Goal: Task Accomplishment & Management: Complete application form

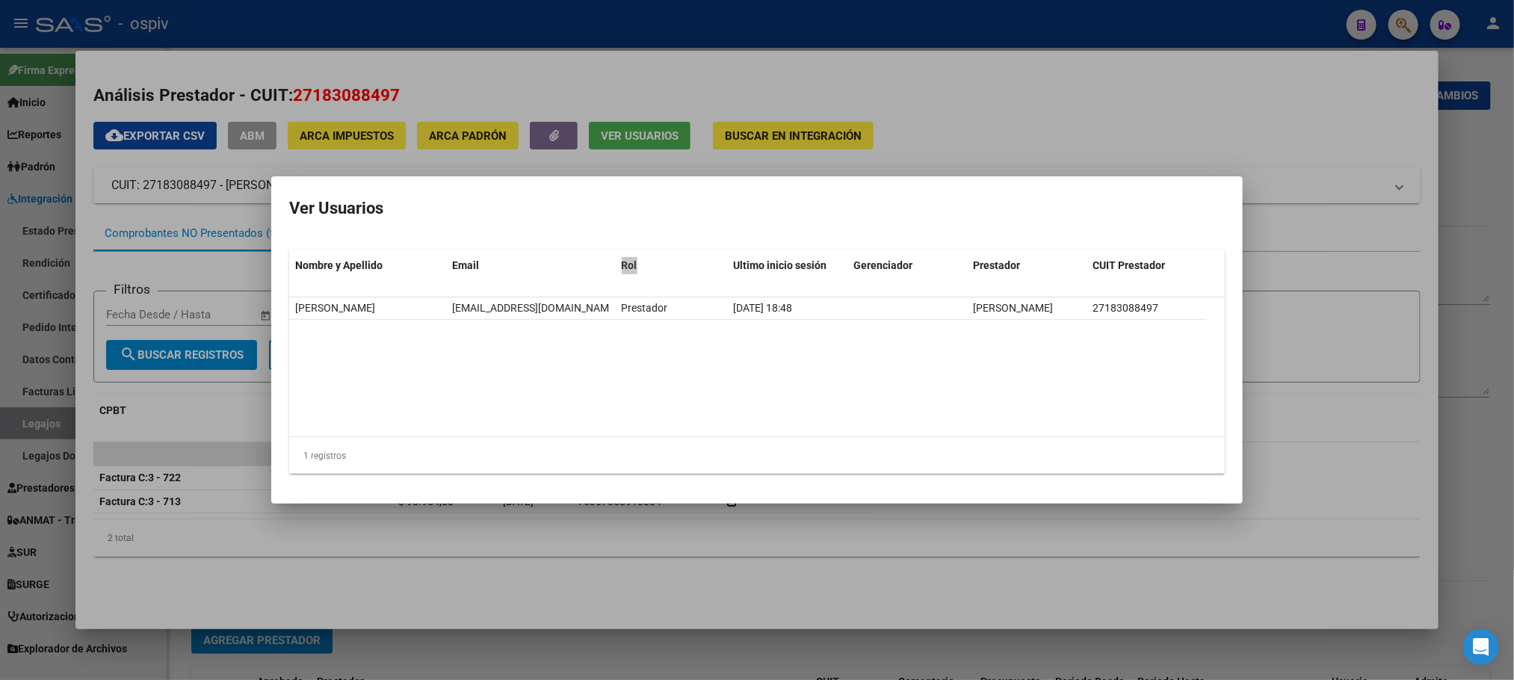
scroll to position [187, 0]
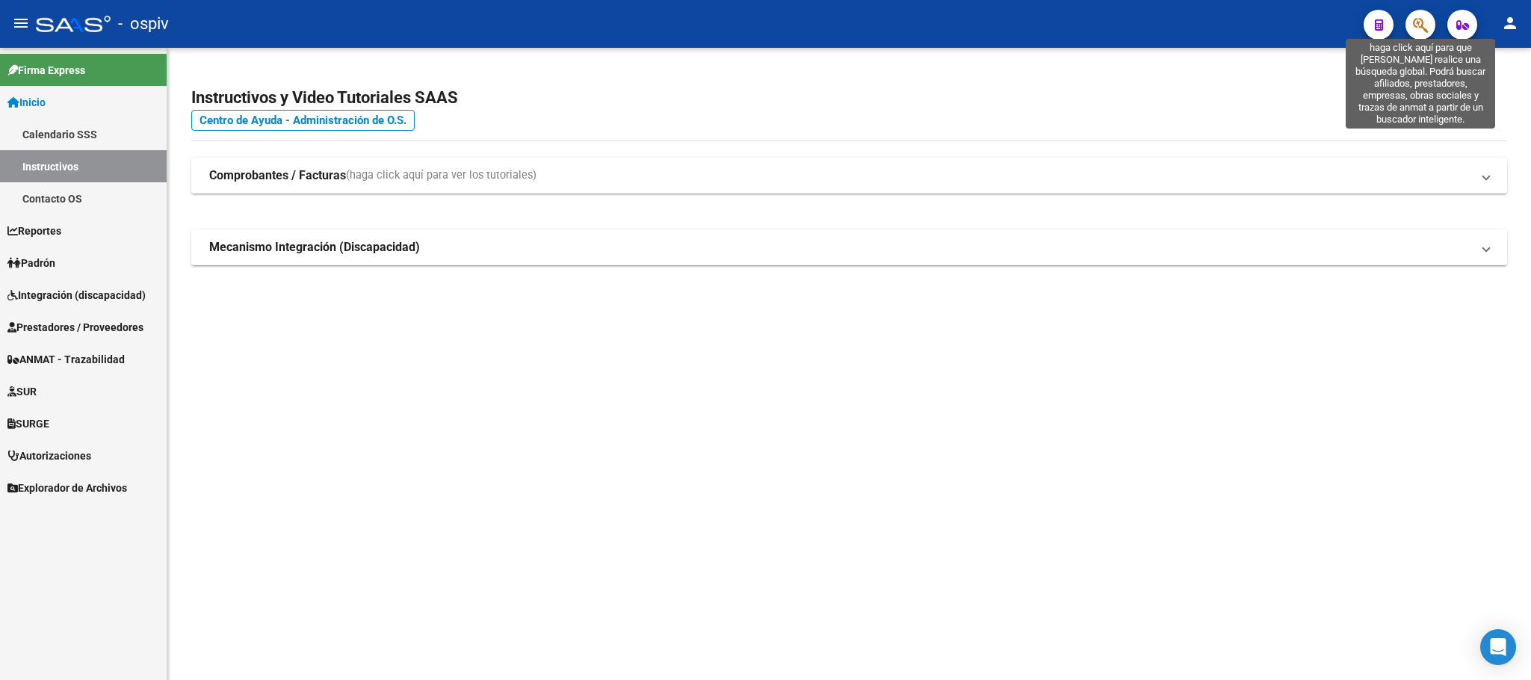
click at [1421, 23] on icon "button" at bounding box center [1420, 24] width 15 height 17
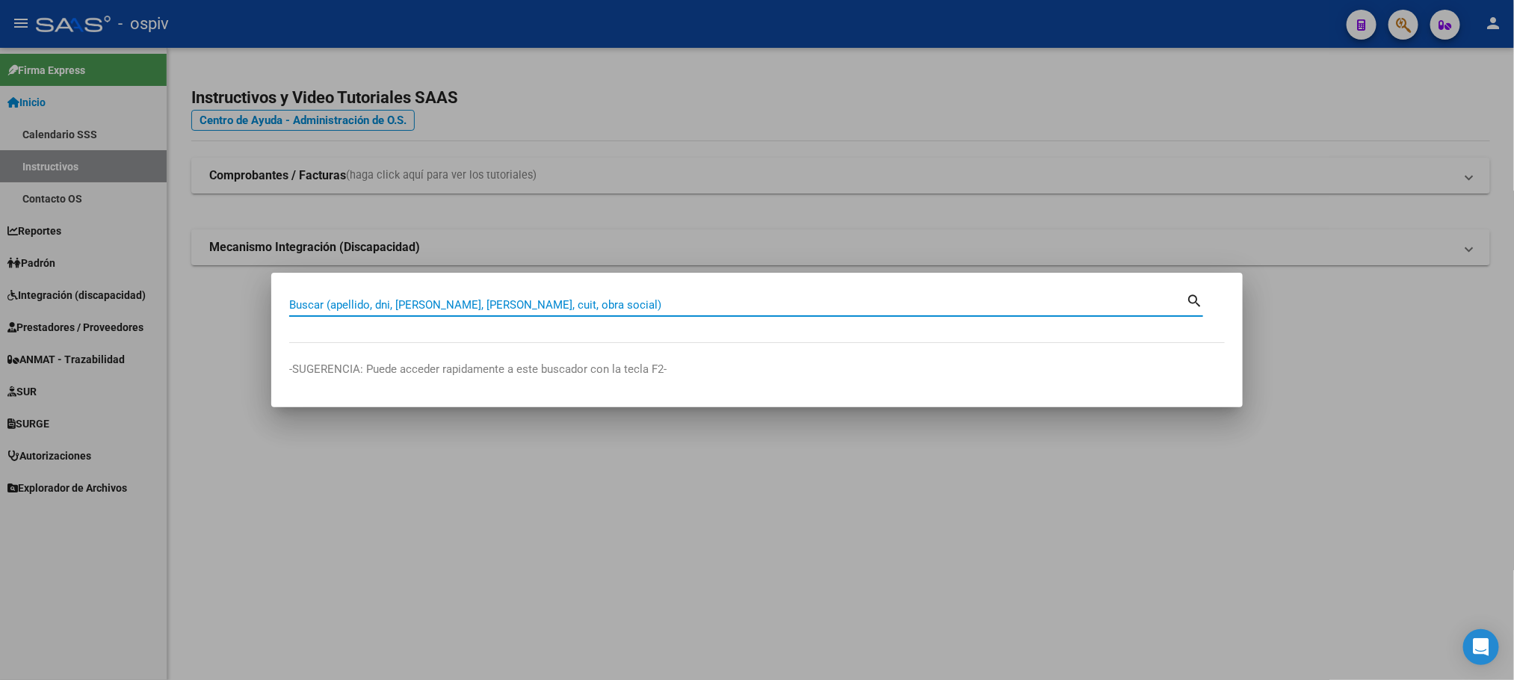
click at [648, 299] on input "Buscar (apellido, dni, cuil, nro traspaso, cuit, obra social)" at bounding box center [737, 304] width 897 height 13
type input "SOBA"
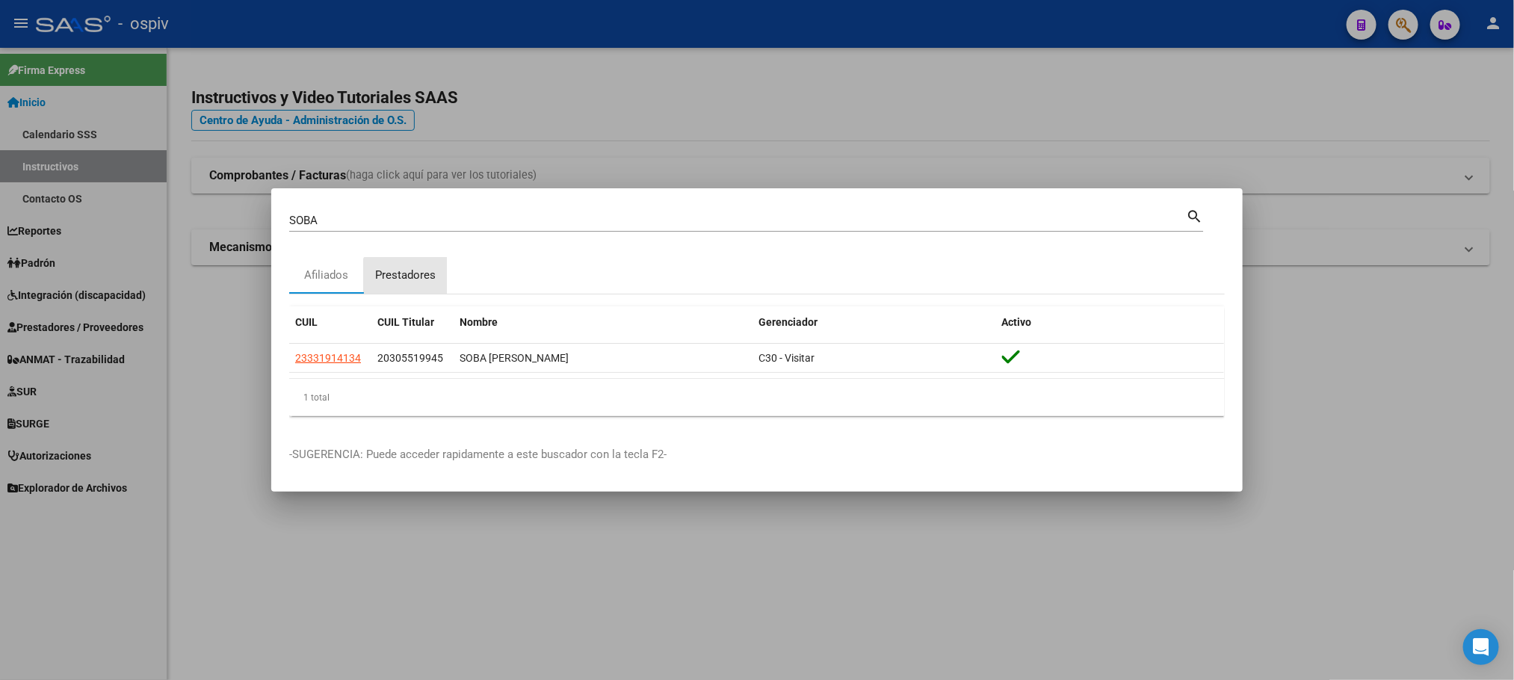
click at [415, 281] on div "Prestadores" at bounding box center [405, 275] width 61 height 17
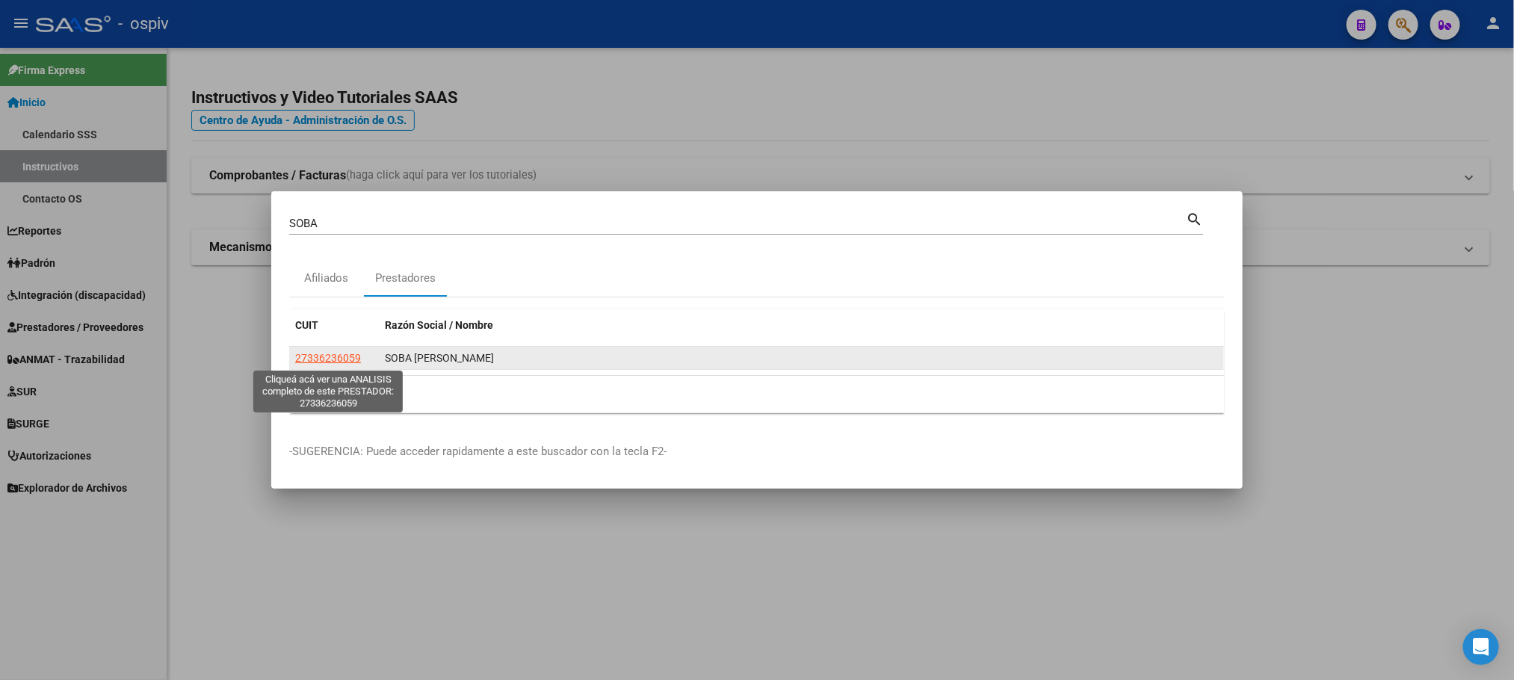
click at [330, 361] on span "27336236059" at bounding box center [328, 358] width 66 height 12
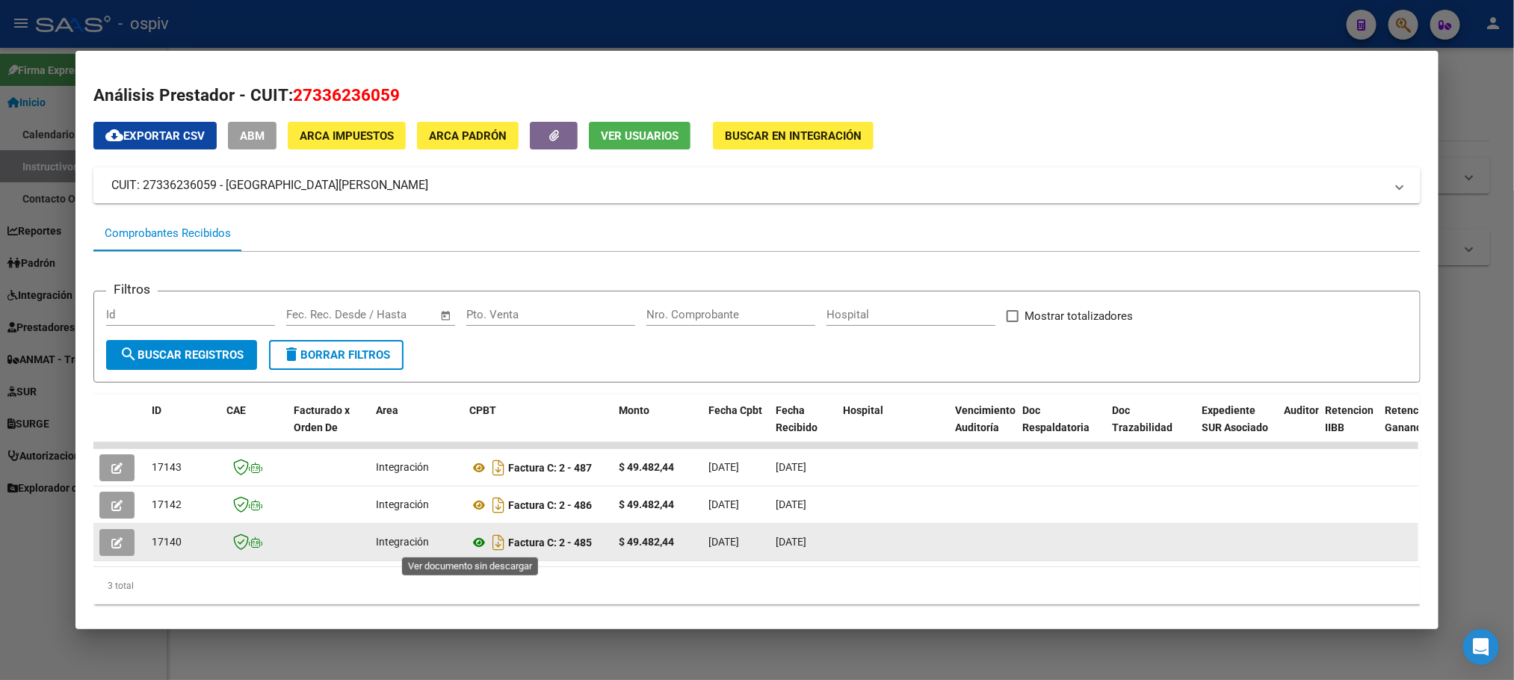
click at [472, 543] on icon at bounding box center [478, 543] width 19 height 18
click at [114, 541] on icon "button" at bounding box center [116, 542] width 11 height 11
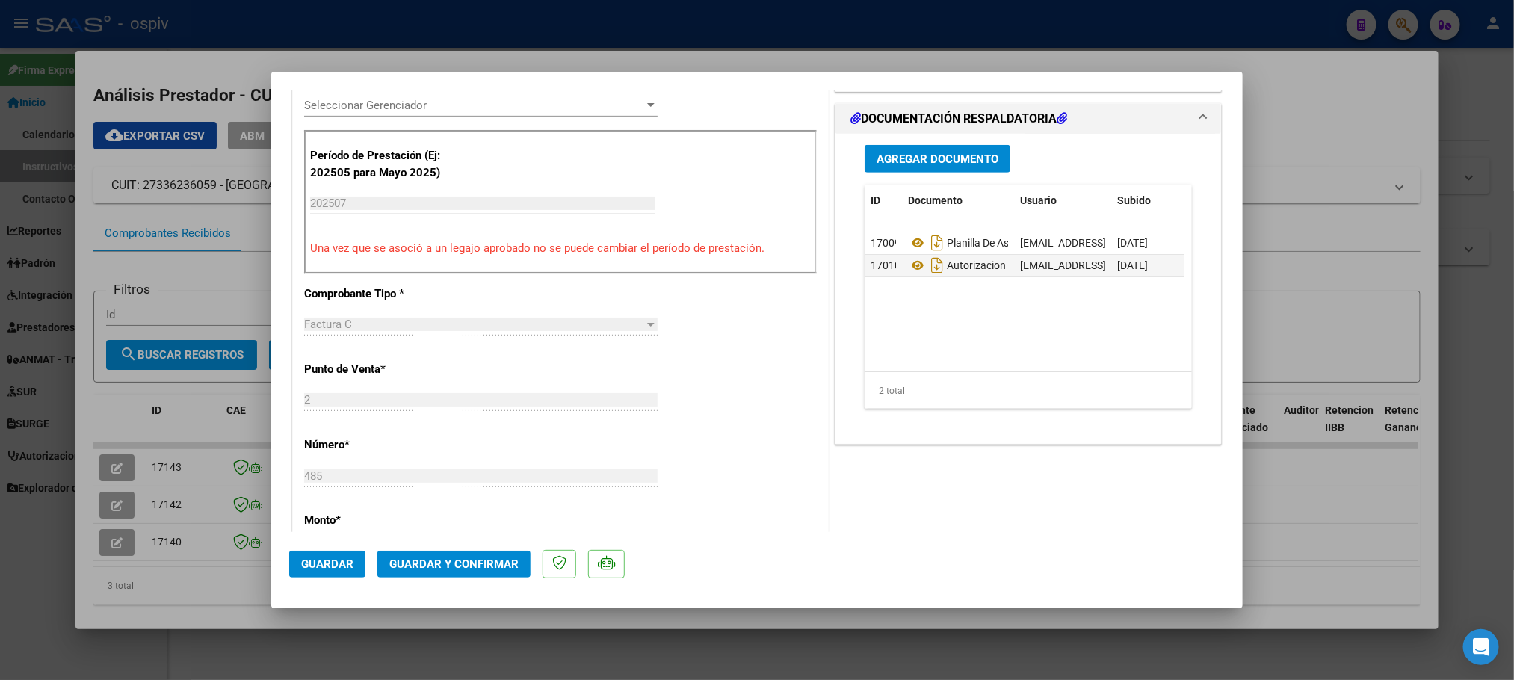
scroll to position [373, 0]
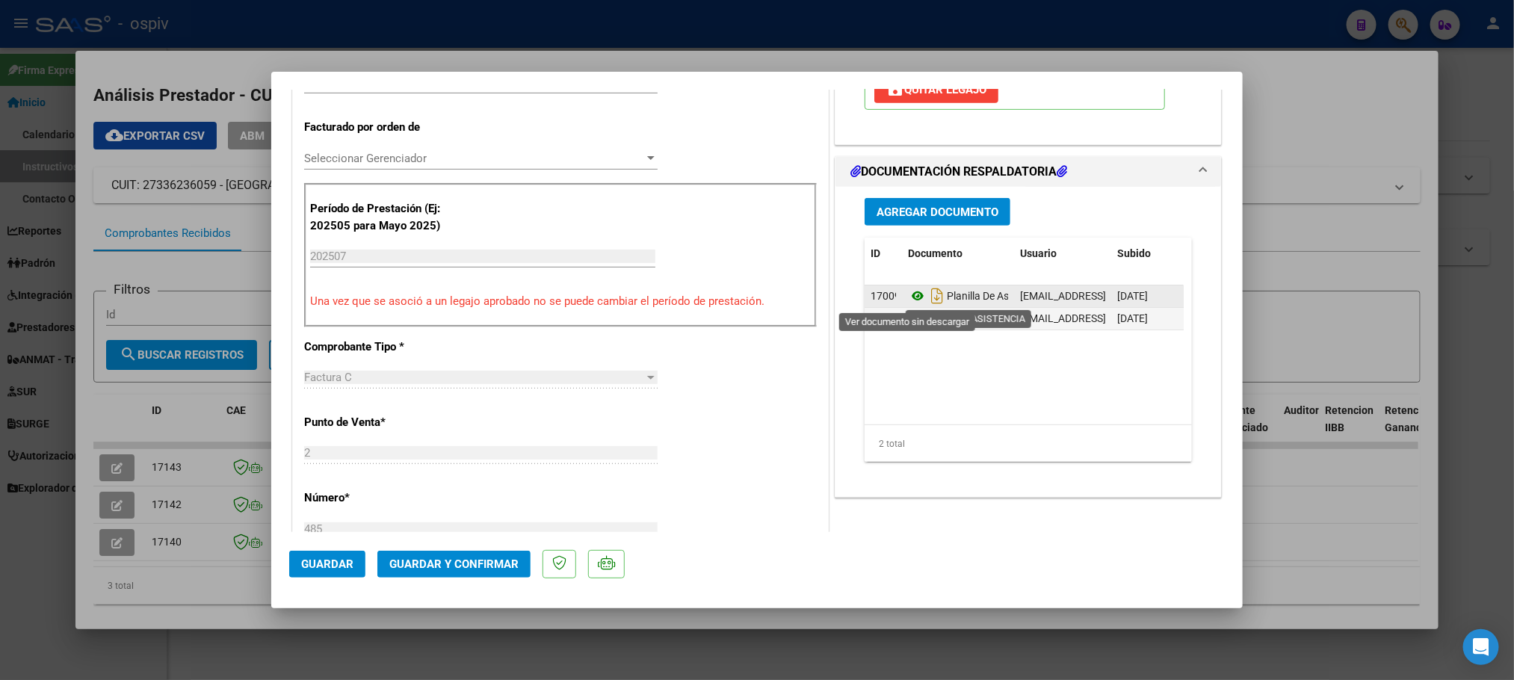
click at [910, 297] on icon at bounding box center [917, 296] width 19 height 18
click at [1140, 36] on div at bounding box center [757, 340] width 1514 height 680
type input "$ 0,00"
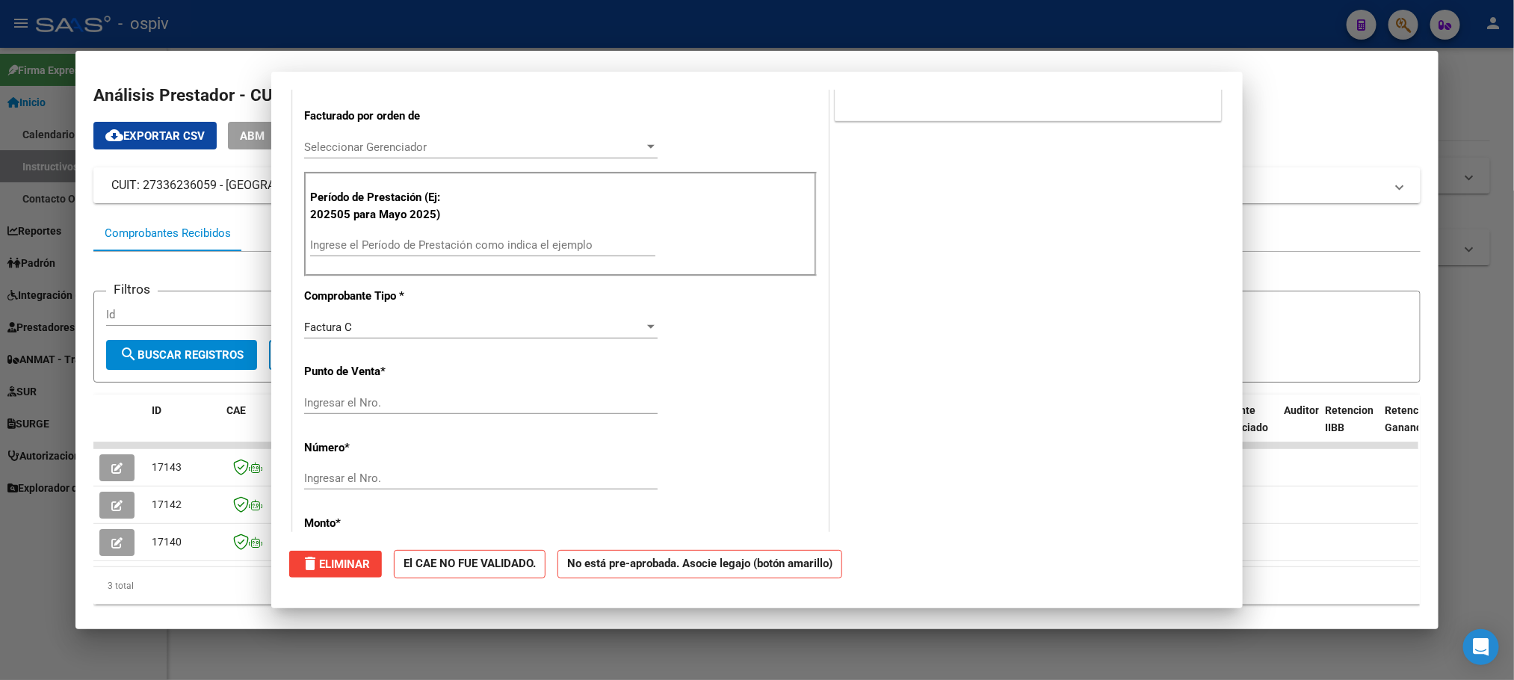
scroll to position [0, 0]
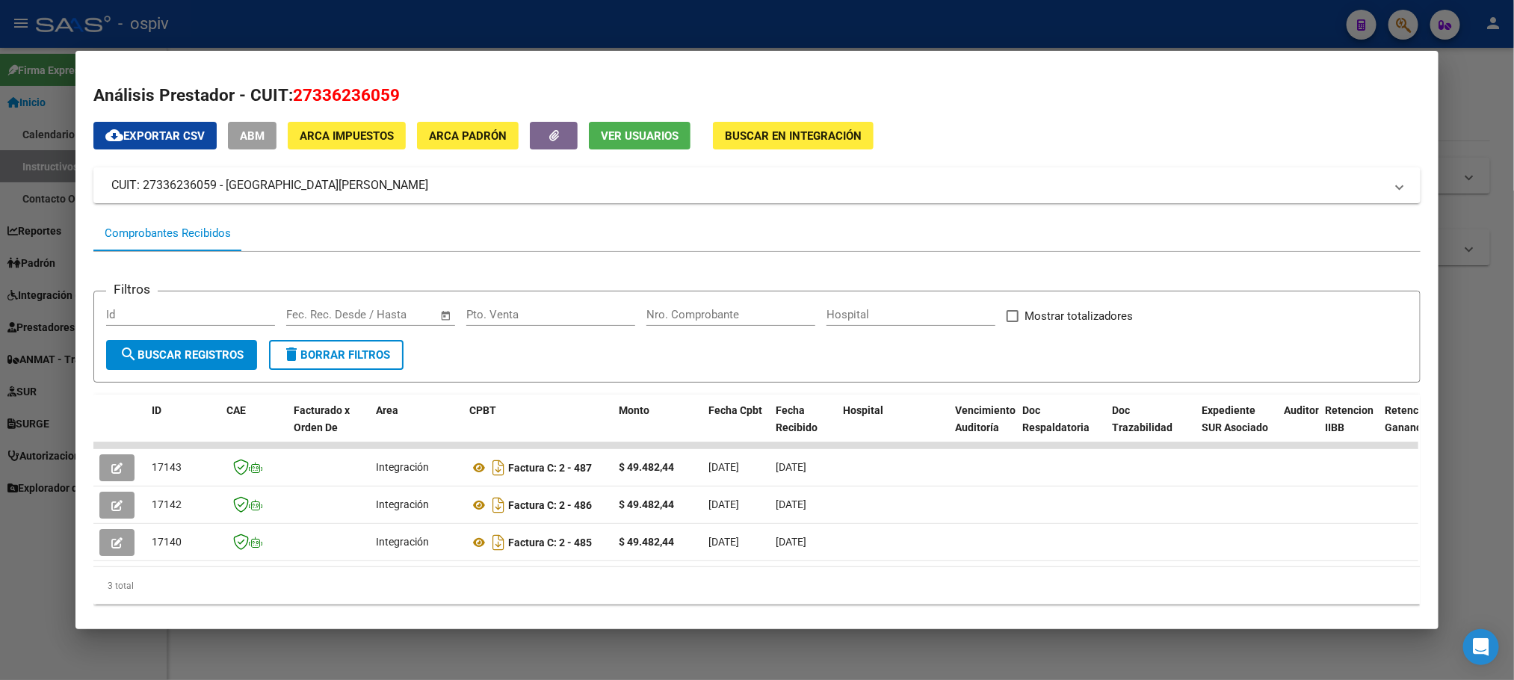
drag, startPoint x: 1247, startPoint y: 19, endPoint x: 1314, endPoint y: 10, distance: 67.9
click at [1247, 19] on div at bounding box center [757, 340] width 1514 height 680
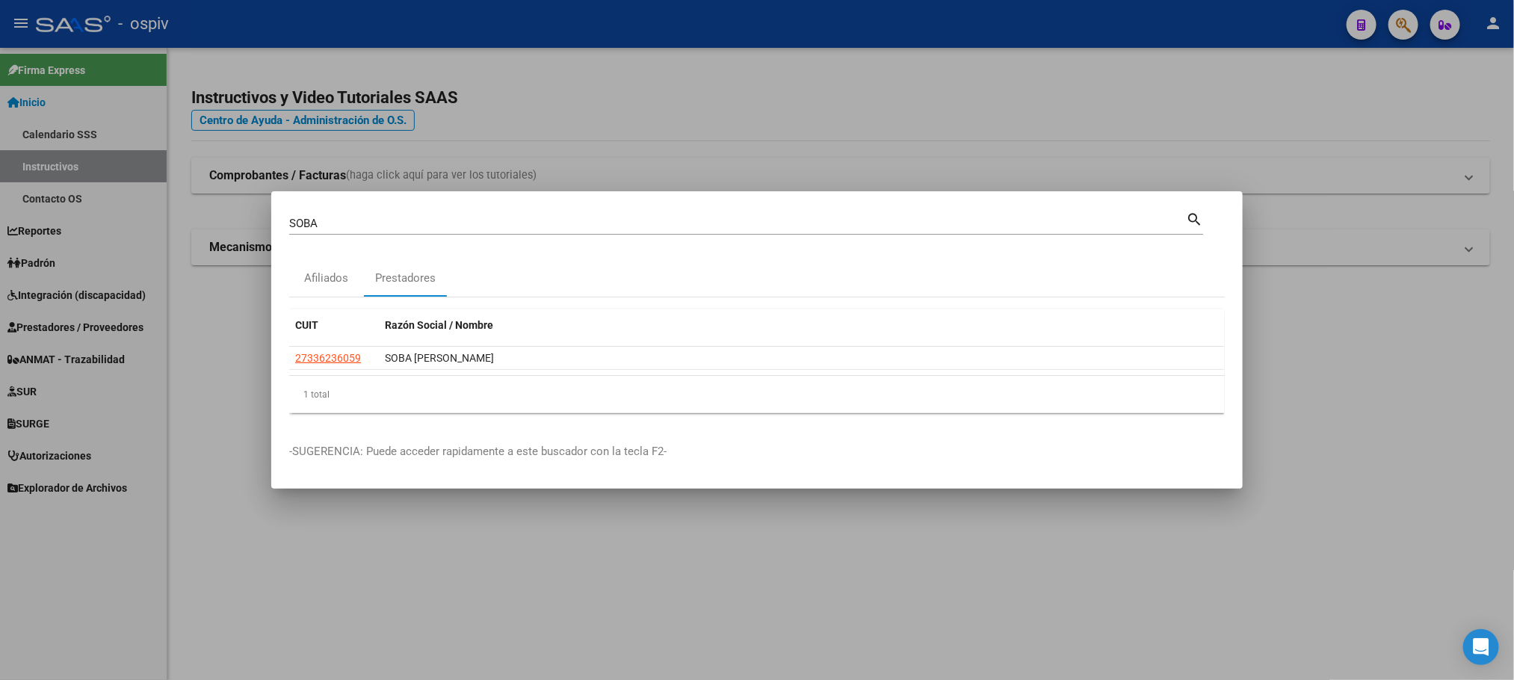
click at [1409, 20] on div at bounding box center [757, 340] width 1514 height 680
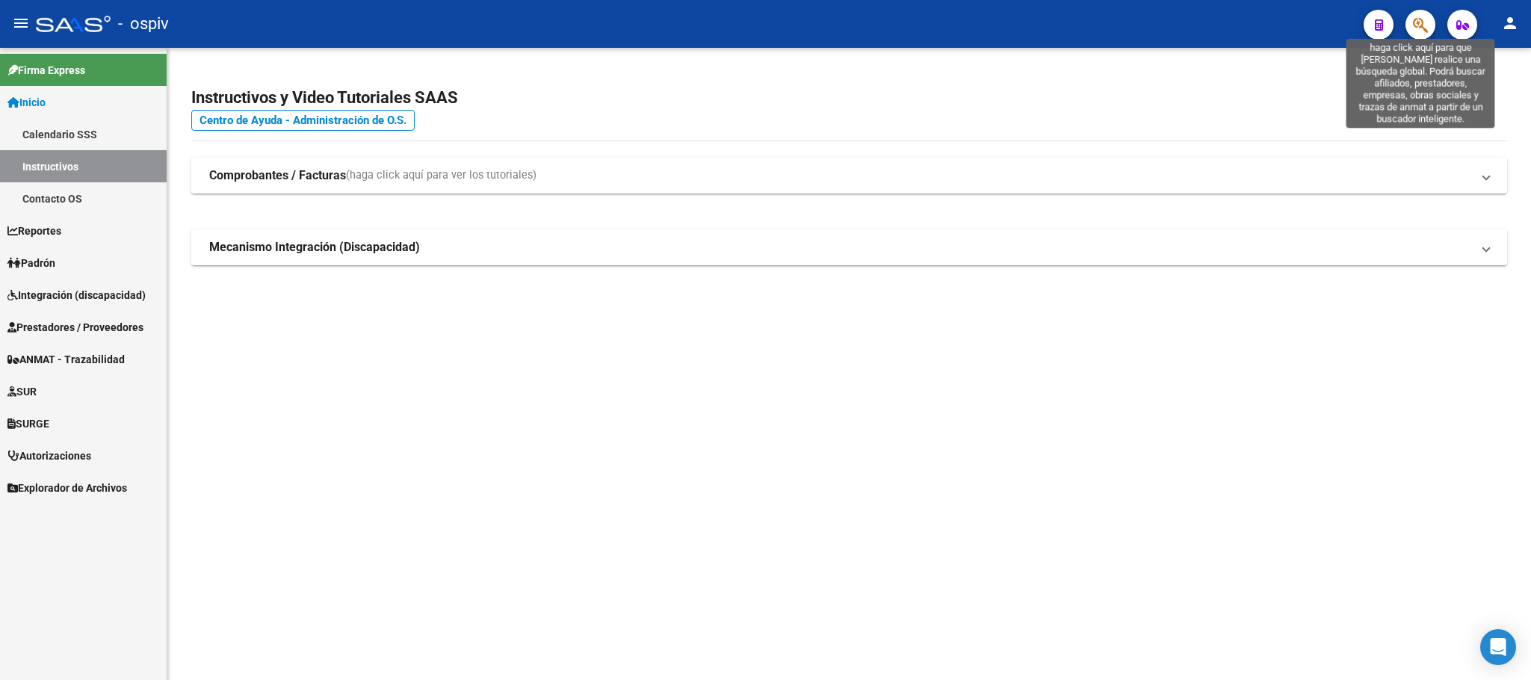
click at [1419, 22] on icon "button" at bounding box center [1420, 24] width 15 height 17
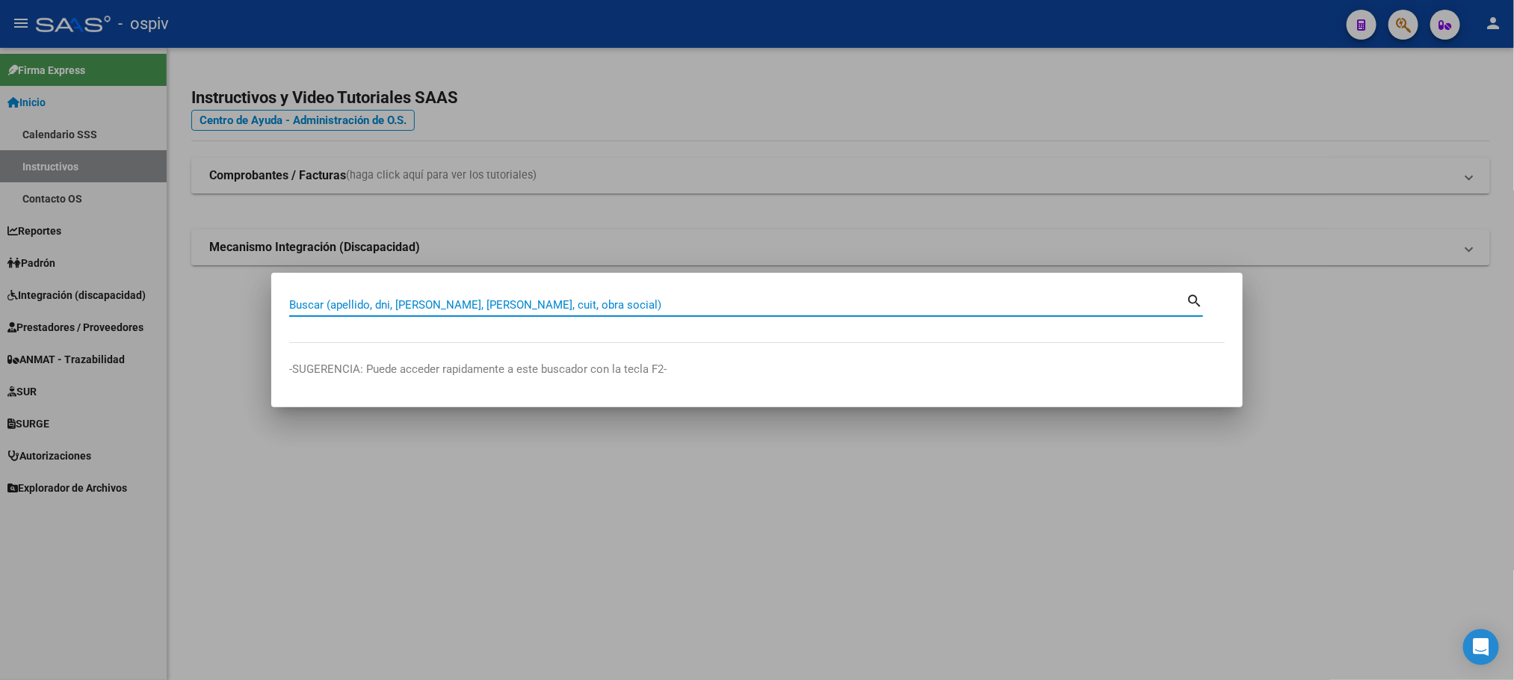
click at [771, 301] on input "Buscar (apellido, dni, cuil, nro traspaso, cuit, obra social)" at bounding box center [737, 304] width 897 height 13
type input "PAIVA JULIO"
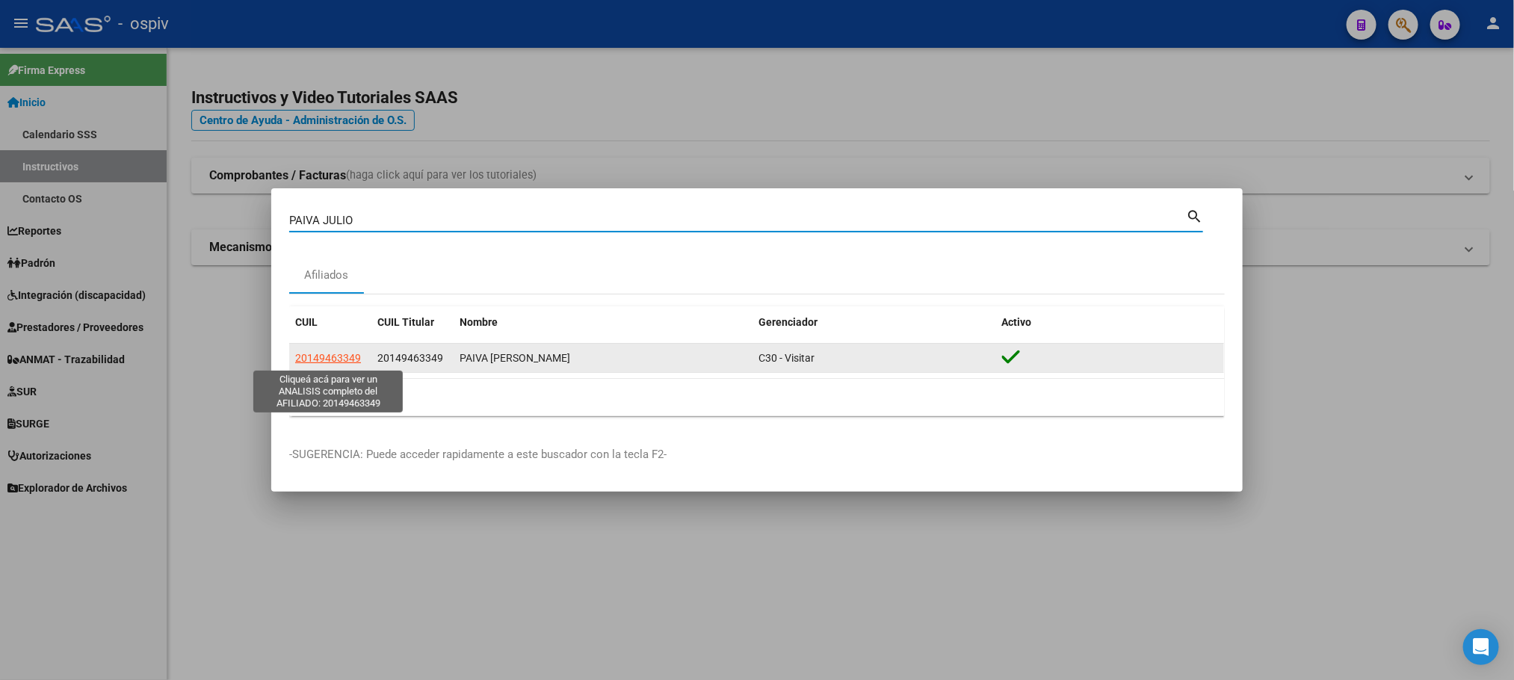
click at [343, 357] on span "20149463349" at bounding box center [328, 358] width 66 height 12
type textarea "20149463349"
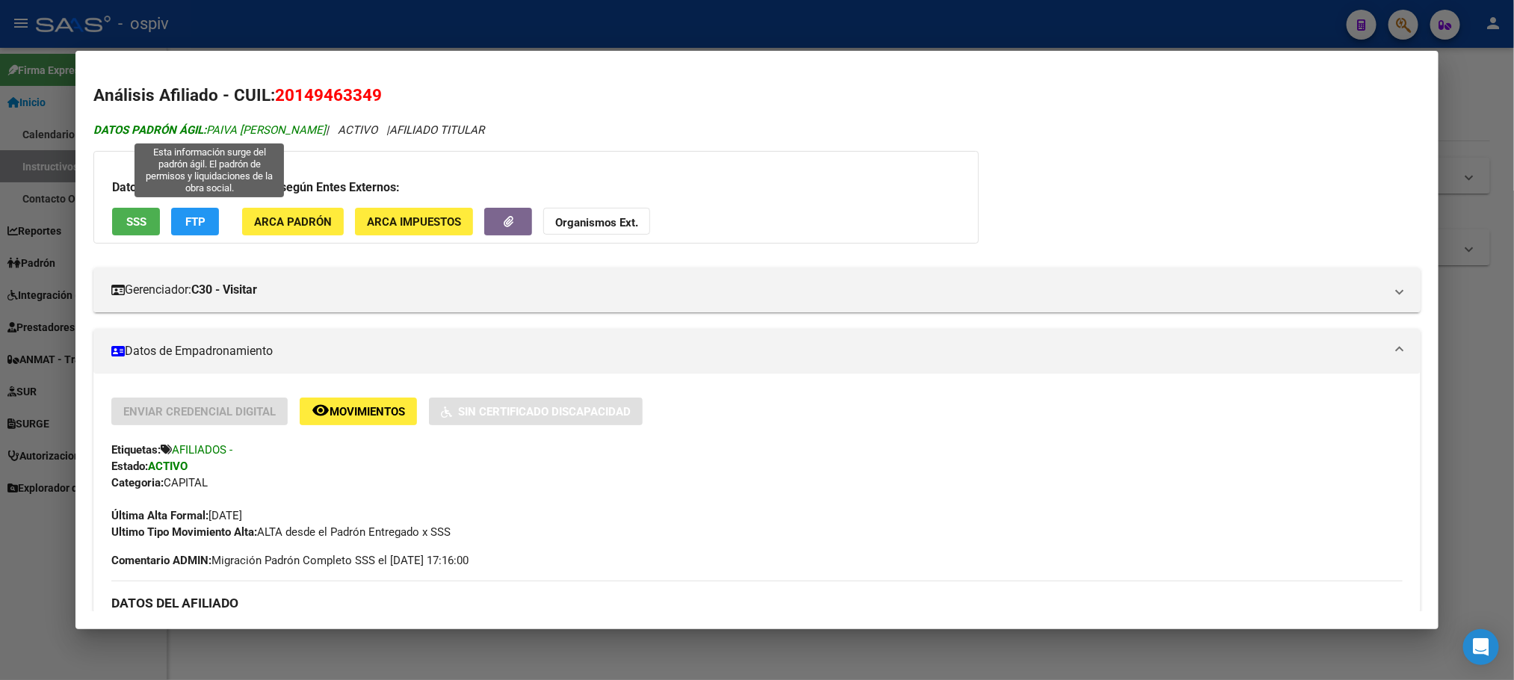
drag, startPoint x: 333, startPoint y: 135, endPoint x: 203, endPoint y: 137, distance: 130.1
click at [203, 137] on icon "DATOS PADRÓN ÁGIL: PAIVA JULIO ARGENTINO | ACTIVO | AFILIADO TITULAR" at bounding box center [288, 129] width 391 height 13
